Goal: Task Accomplishment & Management: Manage account settings

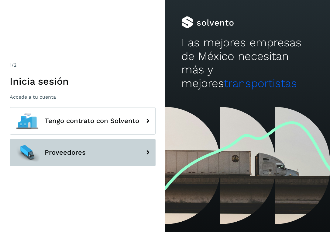
click at [99, 156] on button "Proveedores" at bounding box center [83, 152] width 146 height 27
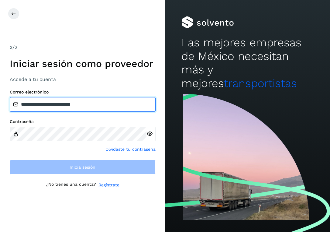
type input "**********"
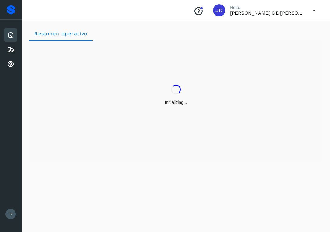
click at [101, 168] on div "Resumen operativo" at bounding box center [176, 125] width 309 height 213
click at [13, 64] on icon at bounding box center [10, 64] width 7 height 7
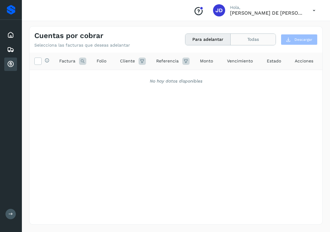
click at [259, 43] on button "Todas" at bounding box center [253, 39] width 45 height 11
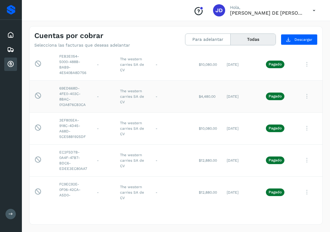
scroll to position [208, 0]
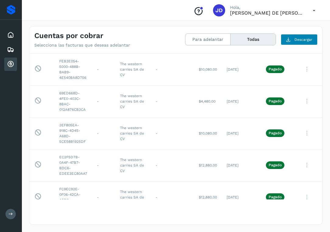
click at [292, 39] on button "Descargar" at bounding box center [299, 39] width 37 height 11
